Goal: Check status: Check status

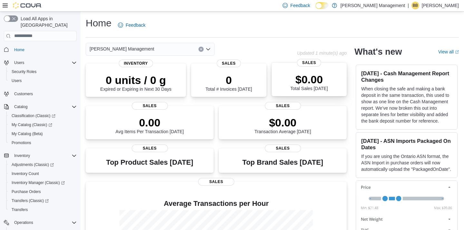
click at [284, 81] on div "$0.00 Total Sales Today" at bounding box center [309, 81] width 65 height 21
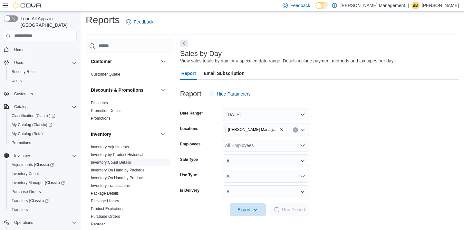
scroll to position [316, 0]
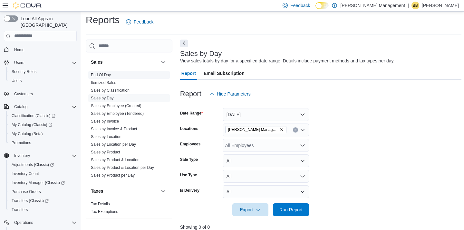
click at [102, 75] on link "End Of Day" at bounding box center [101, 75] width 20 height 5
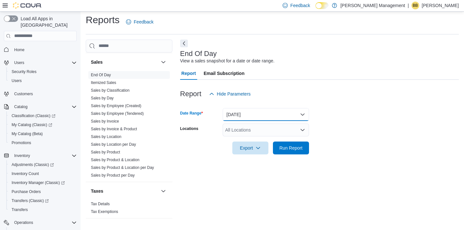
click at [256, 114] on button "Today" at bounding box center [266, 114] width 86 height 13
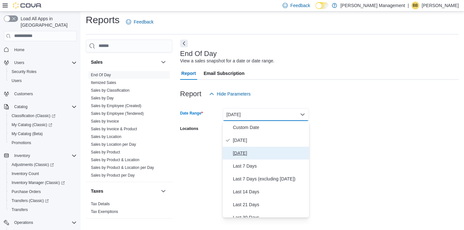
click at [252, 153] on span "Yesterday" at bounding box center [269, 153] width 73 height 8
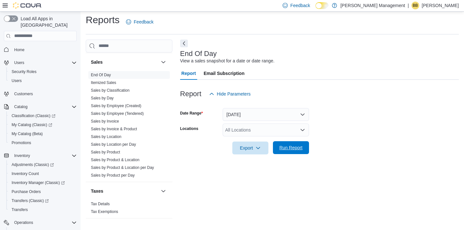
click at [290, 148] on span "Run Report" at bounding box center [290, 148] width 23 height 6
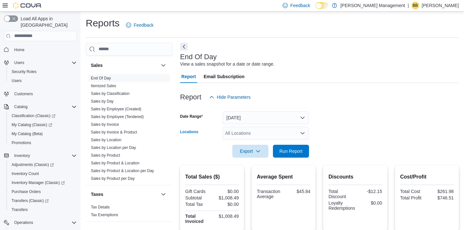
click at [279, 133] on div "All Locations" at bounding box center [266, 133] width 86 height 13
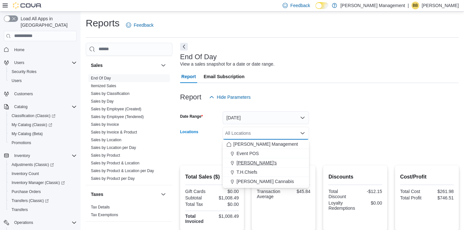
click at [274, 163] on div "Skunky's" at bounding box center [265, 163] width 79 height 6
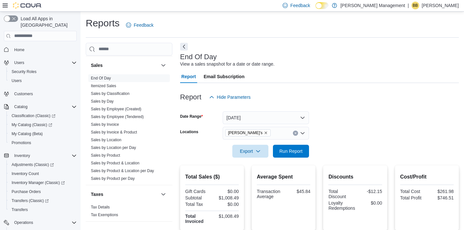
click at [336, 121] on form "Date Range Yesterday Locations Skunky's Export Run Report" at bounding box center [319, 131] width 279 height 54
click at [293, 152] on span "Run Report" at bounding box center [290, 151] width 23 height 6
click at [273, 132] on div "Skunky's" at bounding box center [266, 133] width 86 height 13
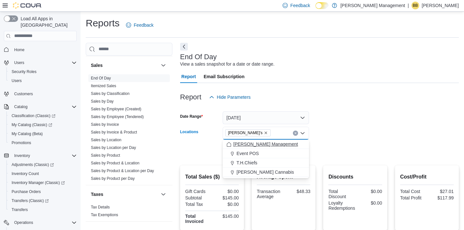
click at [266, 141] on span "Tallchief Management" at bounding box center [265, 144] width 65 height 6
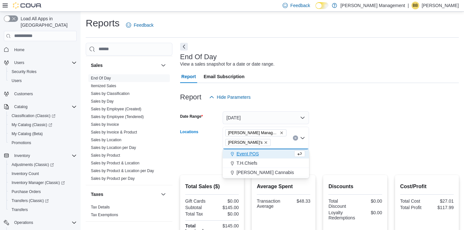
click at [264, 144] on icon "Remove Skunky's from selection in this group" at bounding box center [266, 143] width 4 height 4
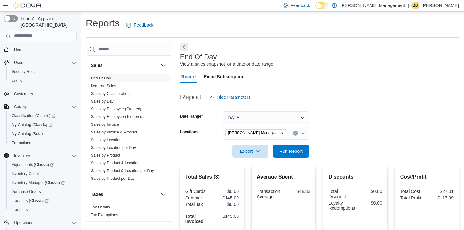
click at [330, 137] on form "Date Range Yesterday Locations Tallchief Management Export Run Report" at bounding box center [319, 131] width 279 height 54
click at [297, 149] on span "Run Report" at bounding box center [290, 151] width 23 height 6
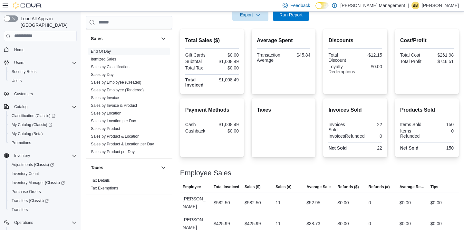
scroll to position [146, 0]
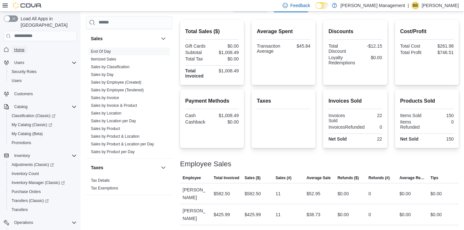
click at [21, 47] on span "Home" at bounding box center [19, 49] width 10 height 5
